Goal: Task Accomplishment & Management: Use online tool/utility

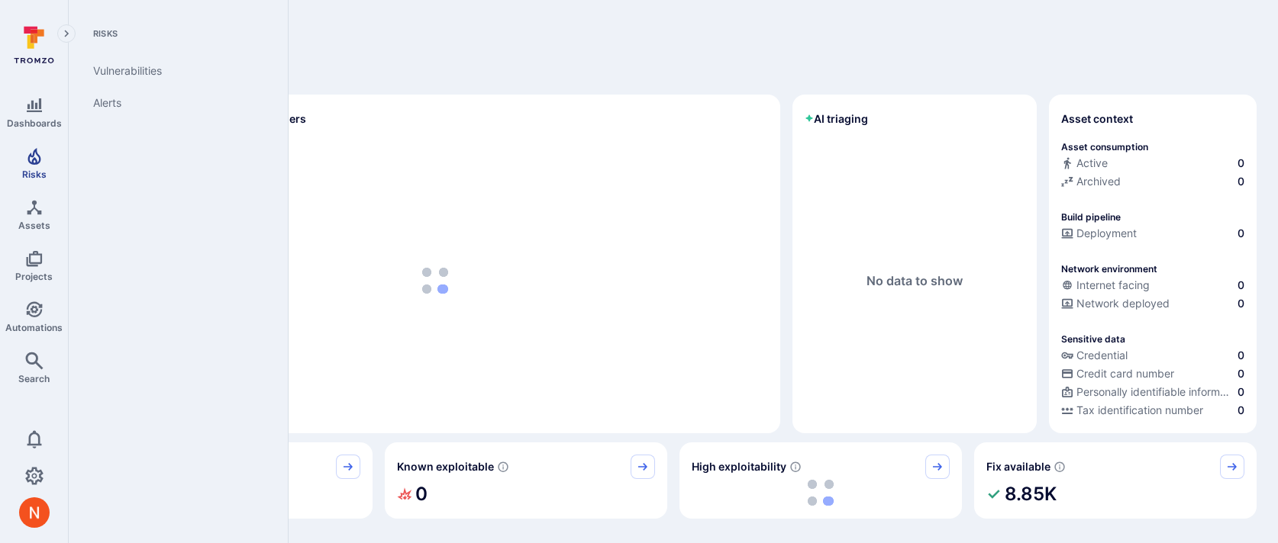
click at [40, 163] on icon "Risks" at bounding box center [34, 156] width 18 height 18
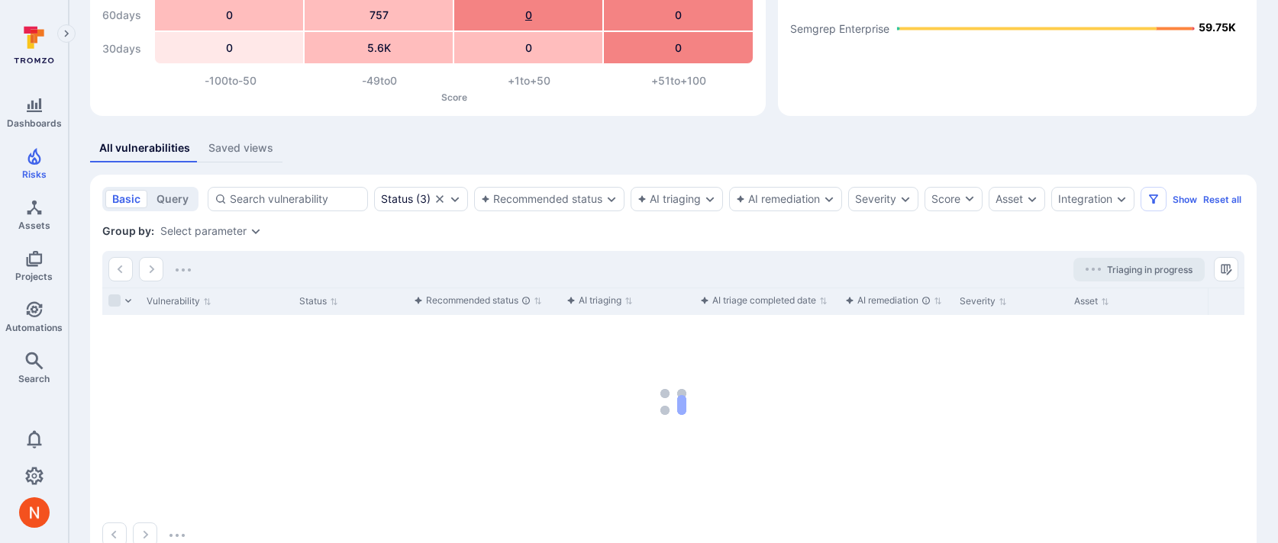
scroll to position [219, 0]
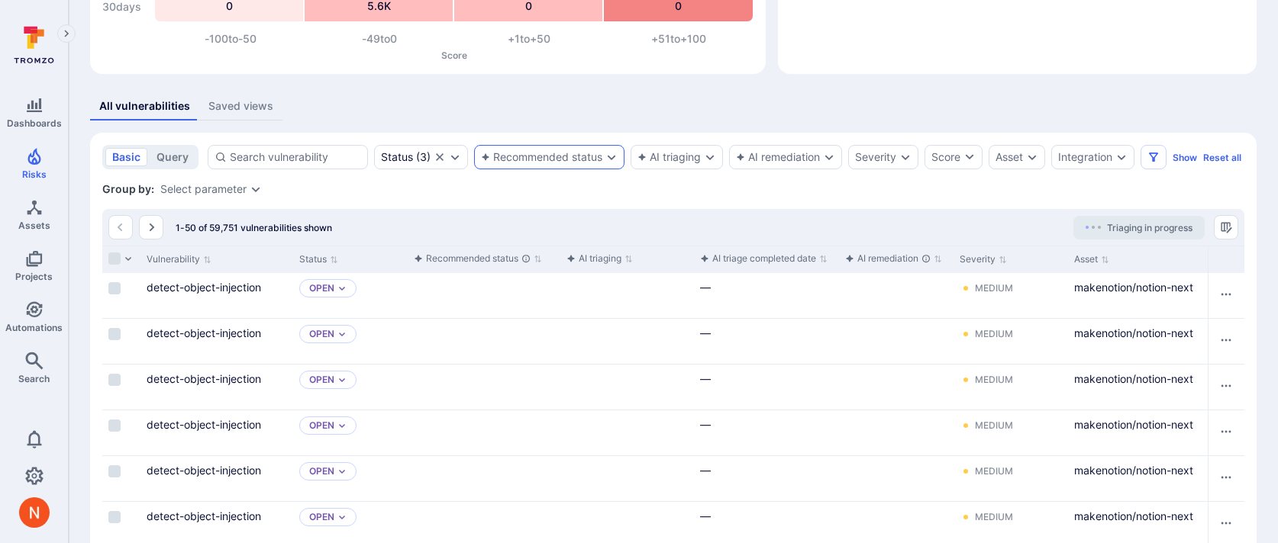
click at [556, 152] on div "Recommended status" at bounding box center [541, 157] width 121 height 12
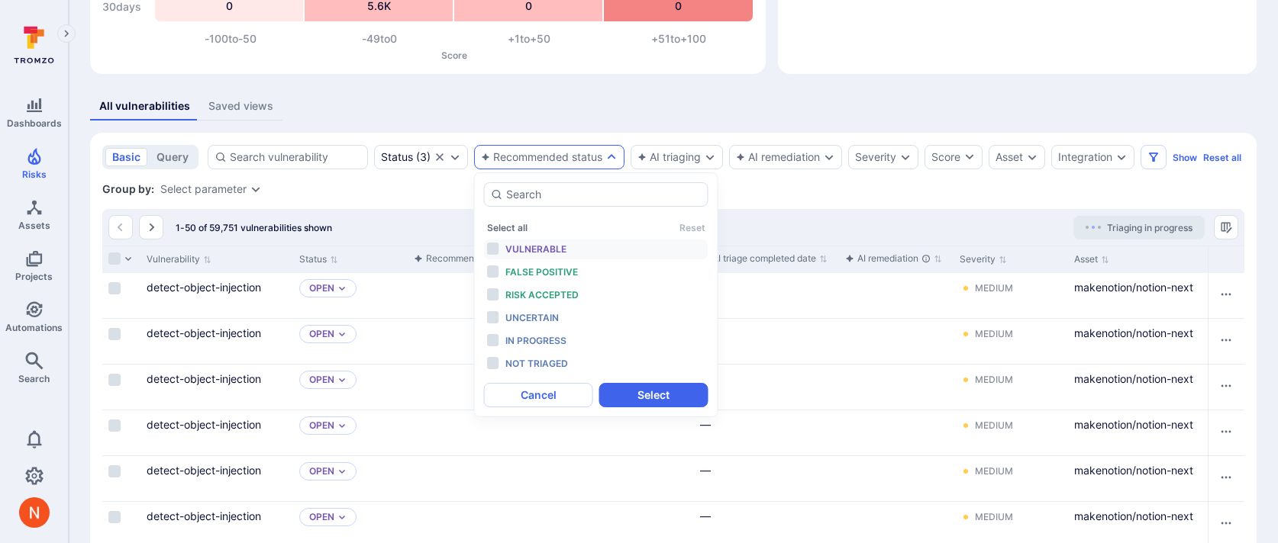
click at [557, 256] on div "Vulnerable" at bounding box center [568, 249] width 126 height 17
click at [557, 276] on span "False positive" at bounding box center [541, 271] width 73 height 11
click at [556, 298] on span "Risk accepted" at bounding box center [541, 294] width 73 height 11
click at [558, 344] on span "In progress" at bounding box center [535, 340] width 61 height 11
click at [633, 393] on button "Select" at bounding box center [653, 395] width 109 height 24
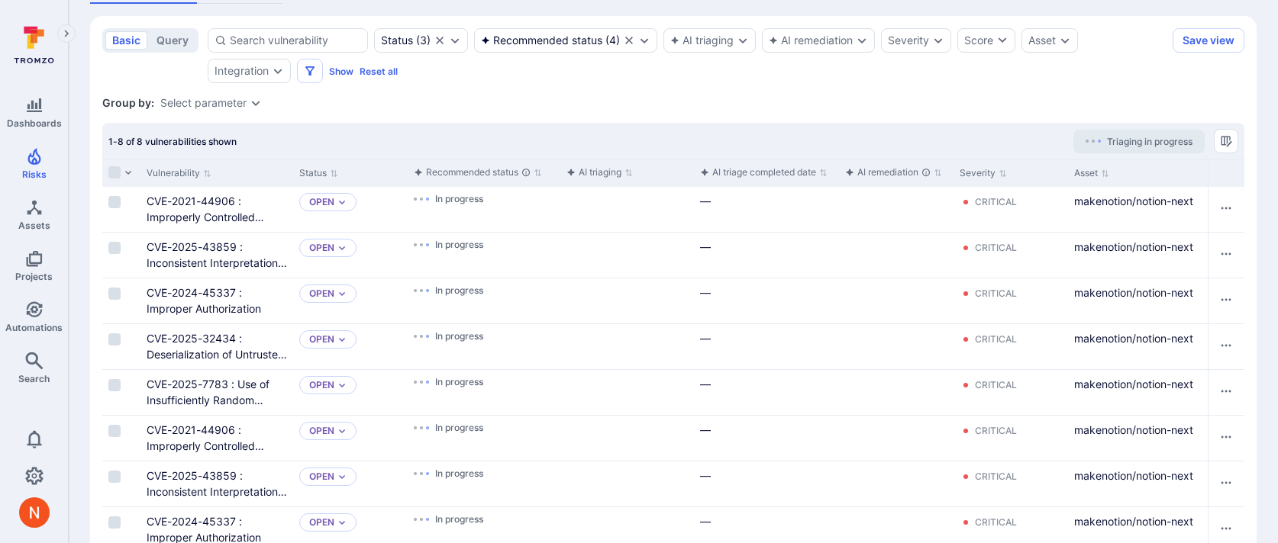
scroll to position [379, 0]
